Goal: Find specific page/section: Find specific page/section

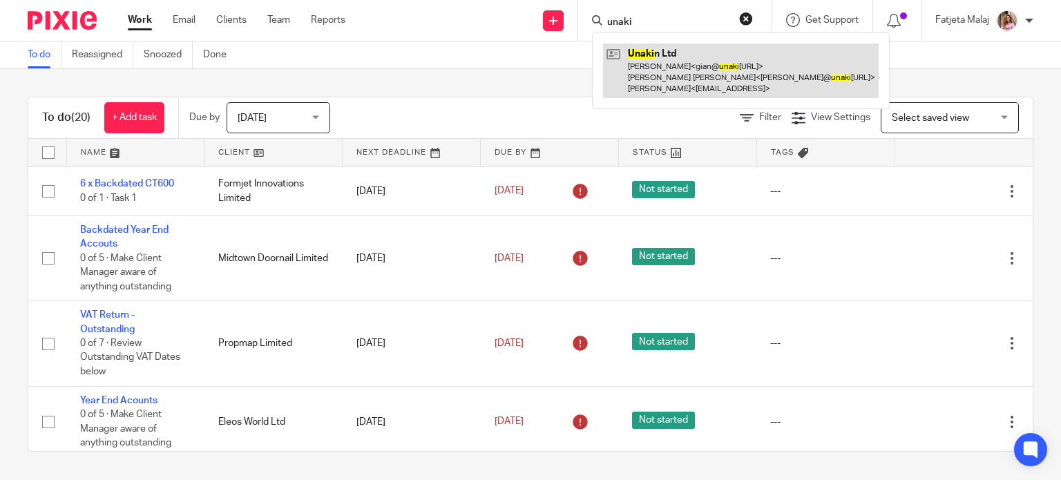
type input "unaki"
click at [654, 53] on link at bounding box center [741, 71] width 276 height 55
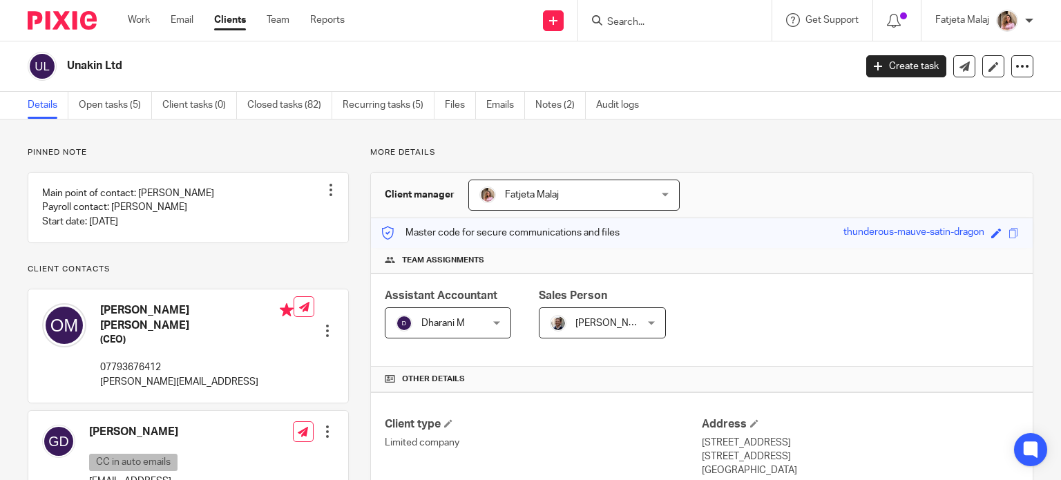
click at [1009, 229] on span at bounding box center [1014, 233] width 10 height 10
